Goal: Information Seeking & Learning: Learn about a topic

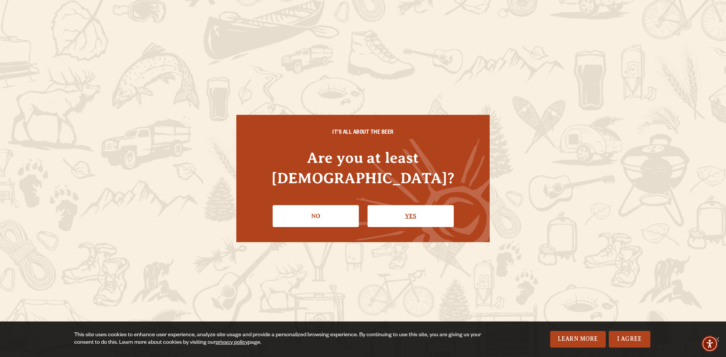
click at [407, 205] on link "Yes" at bounding box center [410, 216] width 86 height 22
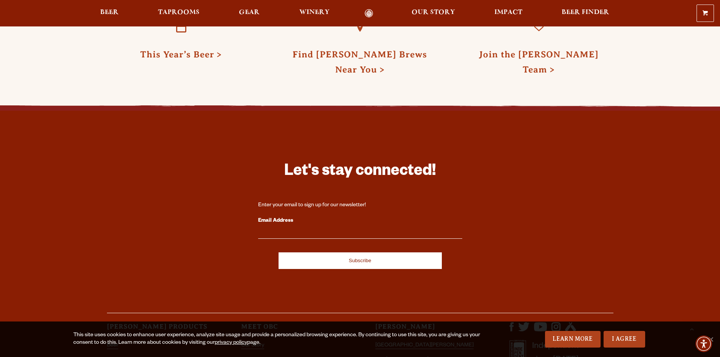
scroll to position [2206, 0]
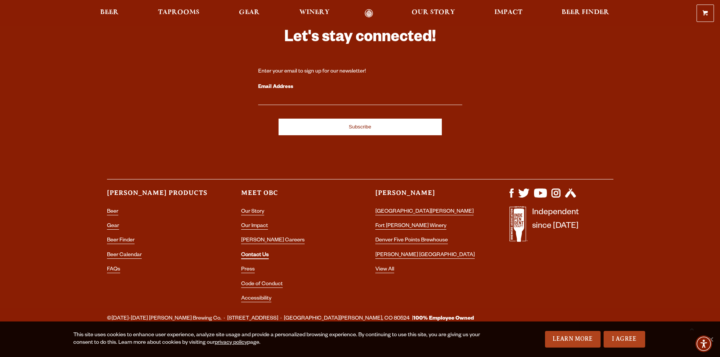
click at [255, 252] on link "Contact Us" at bounding box center [255, 255] width 28 height 7
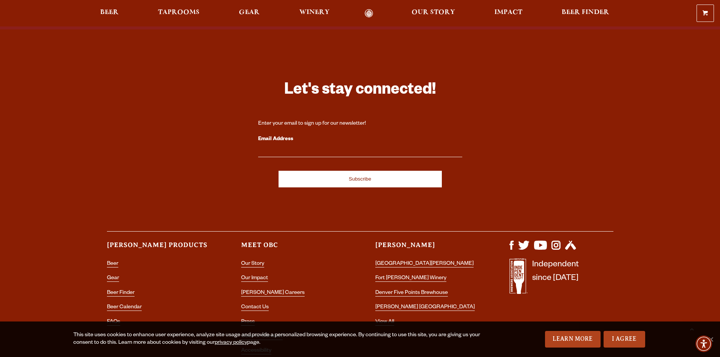
scroll to position [1429, 0]
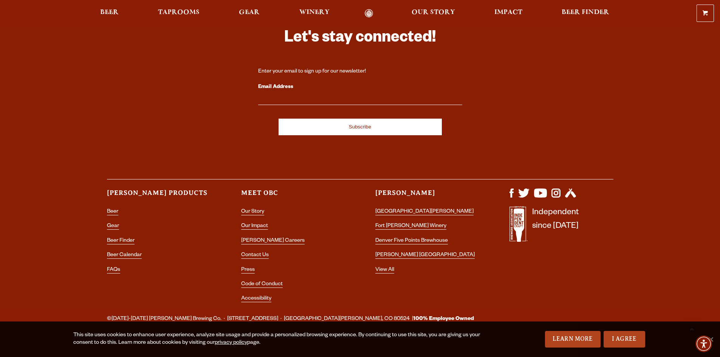
click at [262, 226] on ul "Our Story Our Impact Odell Careers Contact Us Press Code of Conduct Accessibili…" at bounding box center [293, 258] width 104 height 102
click at [262, 236] on li "[PERSON_NAME] Careers" at bounding box center [293, 241] width 104 height 10
click at [261, 238] on link "[PERSON_NAME] Careers" at bounding box center [272, 241] width 63 height 7
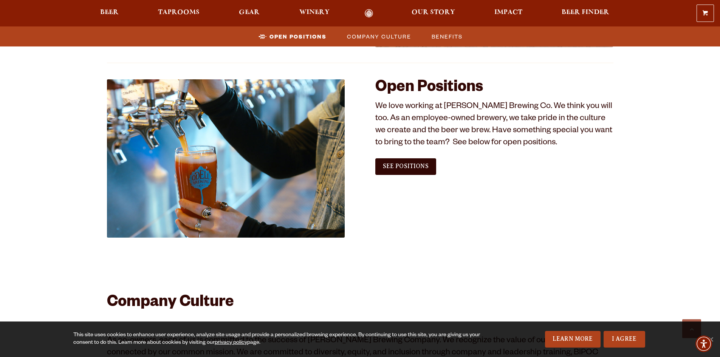
scroll to position [416, 0]
